Goal: Check status: Check status

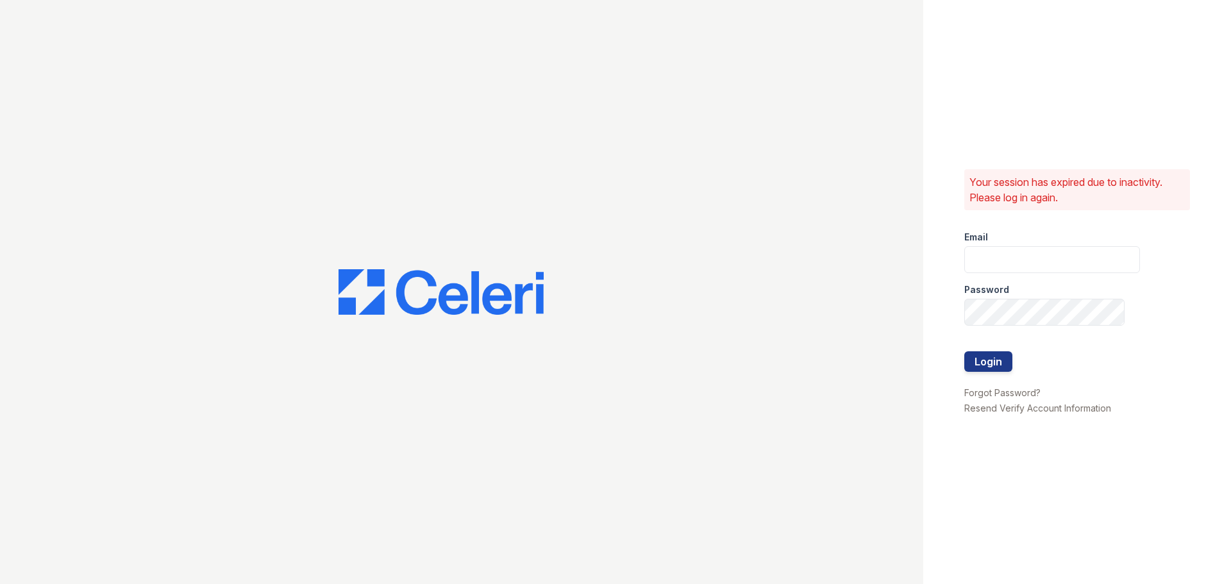
click at [1066, 275] on div "Password" at bounding box center [1052, 286] width 176 height 26
click at [1063, 267] on input "email" at bounding box center [1052, 259] width 176 height 27
type input "[EMAIL_ADDRESS][DOMAIN_NAME]"
click at [1050, 296] on div "Password" at bounding box center [1052, 286] width 176 height 26
click at [964, 351] on button "Login" at bounding box center [988, 361] width 48 height 21
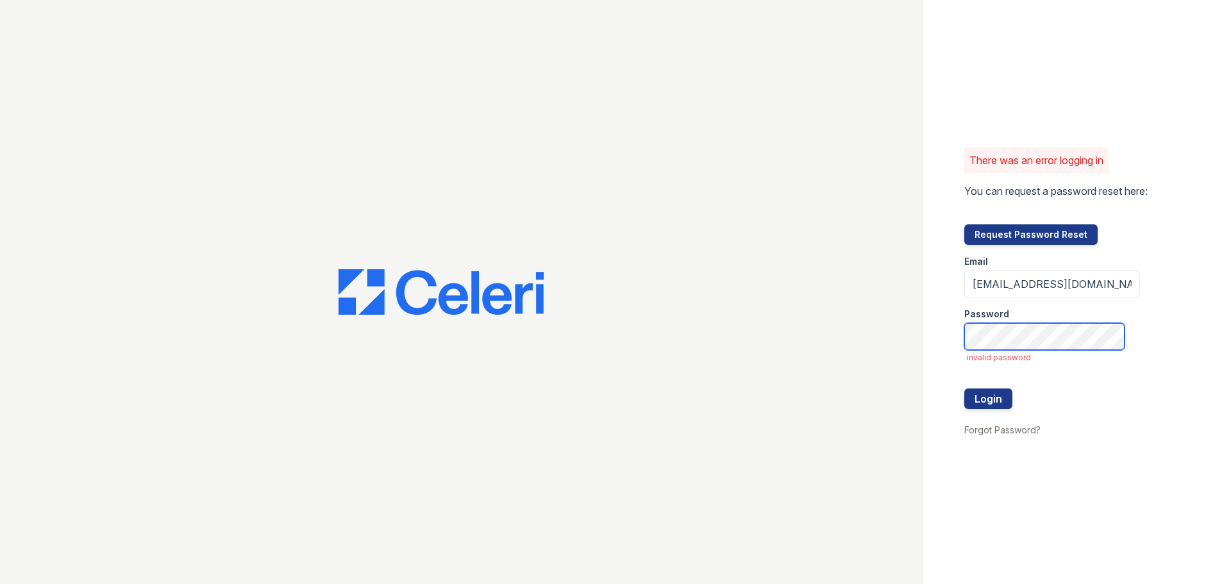
click at [964, 388] on button "Login" at bounding box center [988, 398] width 48 height 21
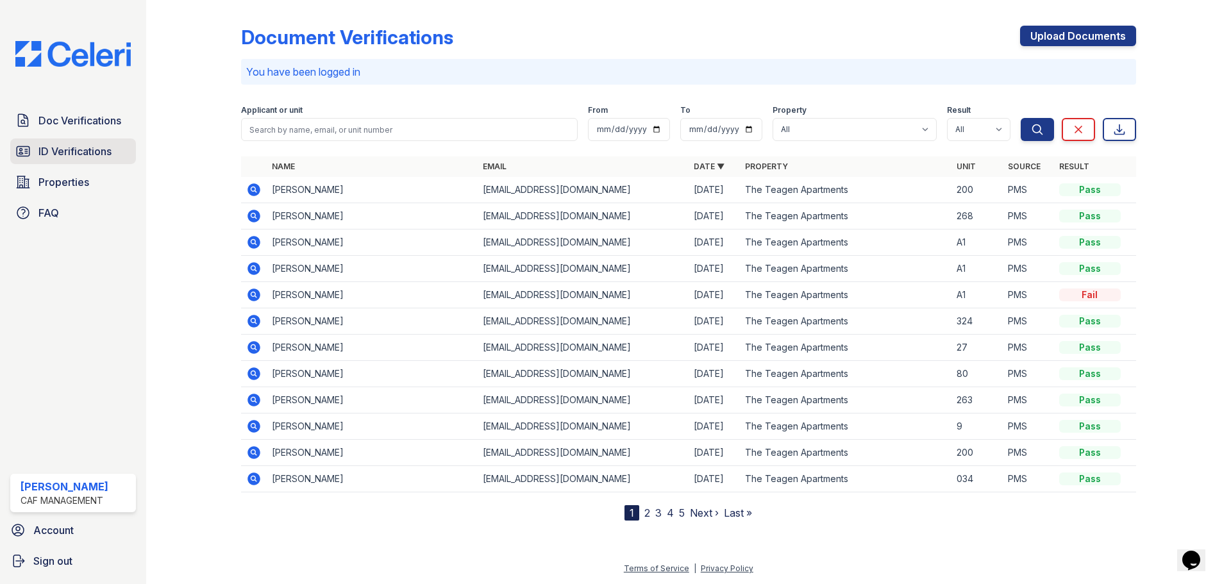
click at [97, 153] on span "ID Verifications" at bounding box center [74, 151] width 73 height 15
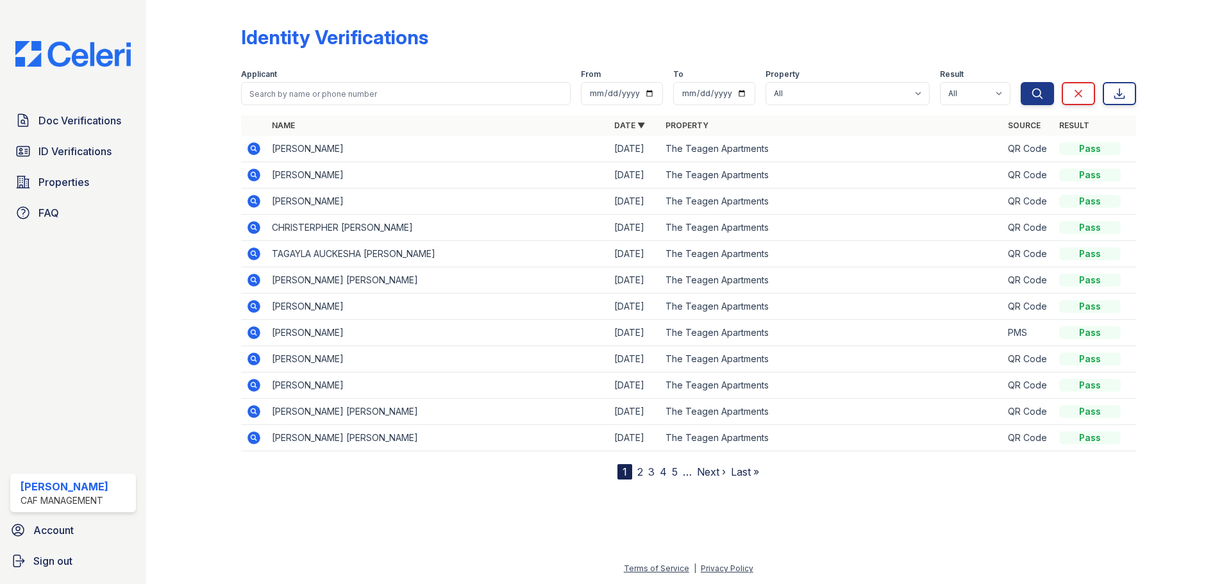
click at [299, 150] on td "NATOSHA C WILLIAMS" at bounding box center [438, 149] width 342 height 26
click at [257, 149] on icon at bounding box center [253, 148] width 13 height 13
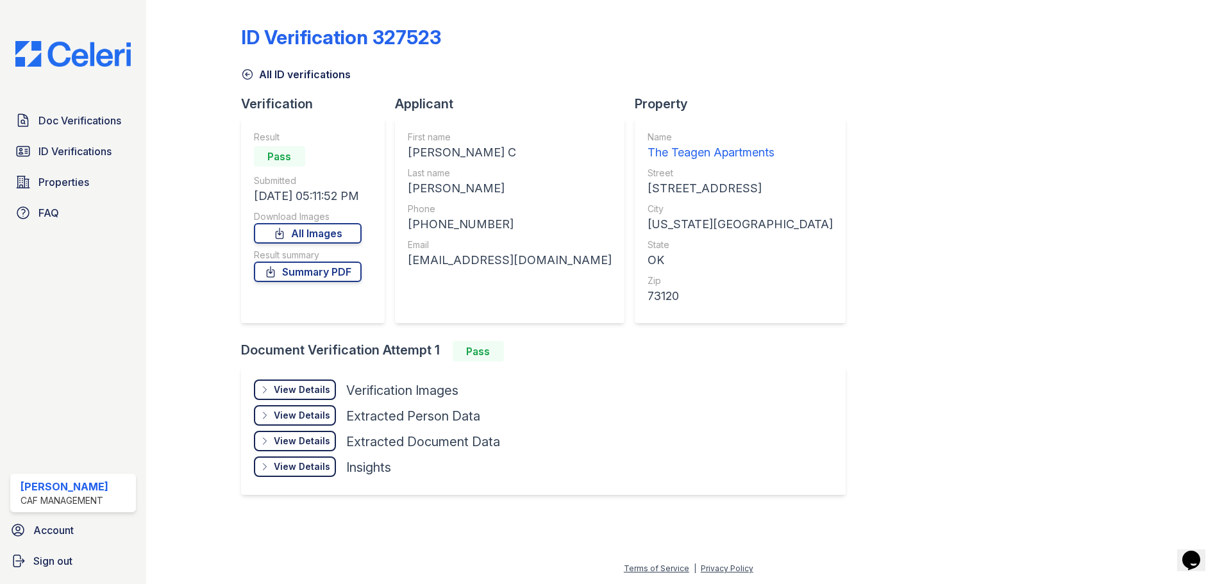
click at [298, 380] on div "View Details Details" at bounding box center [295, 389] width 82 height 21
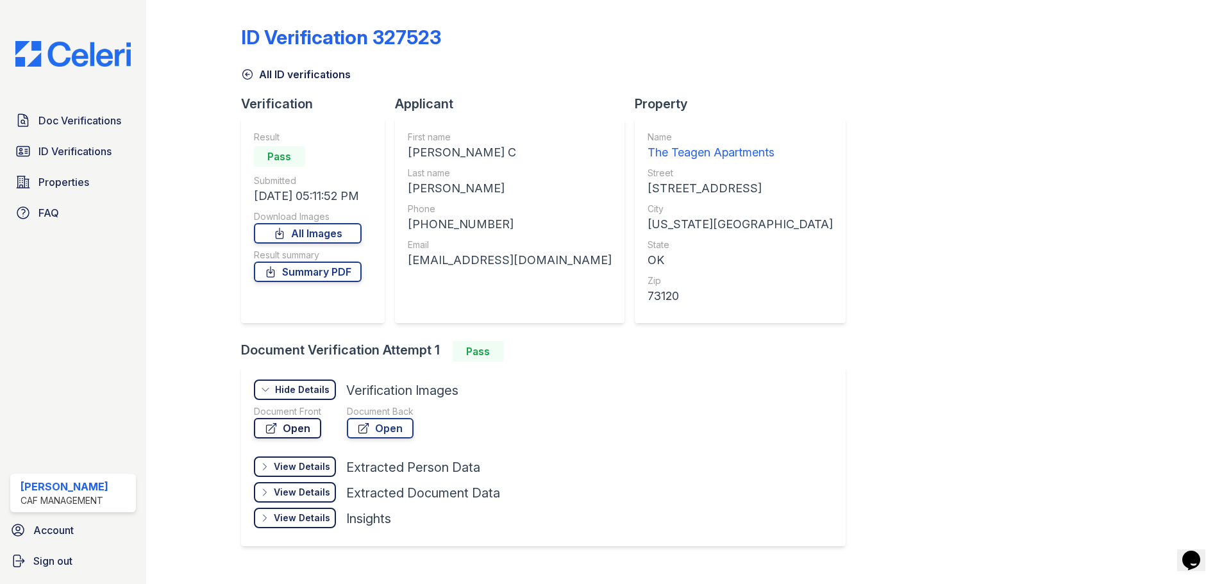
click at [297, 425] on link "Open" at bounding box center [287, 428] width 67 height 21
